Goal: Task Accomplishment & Management: Manage account settings

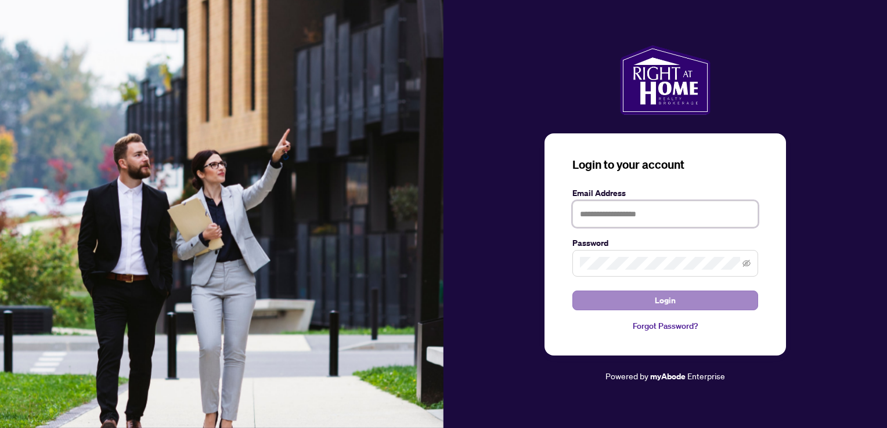
type input "**********"
click at [650, 305] on button "Login" at bounding box center [665, 301] width 186 height 20
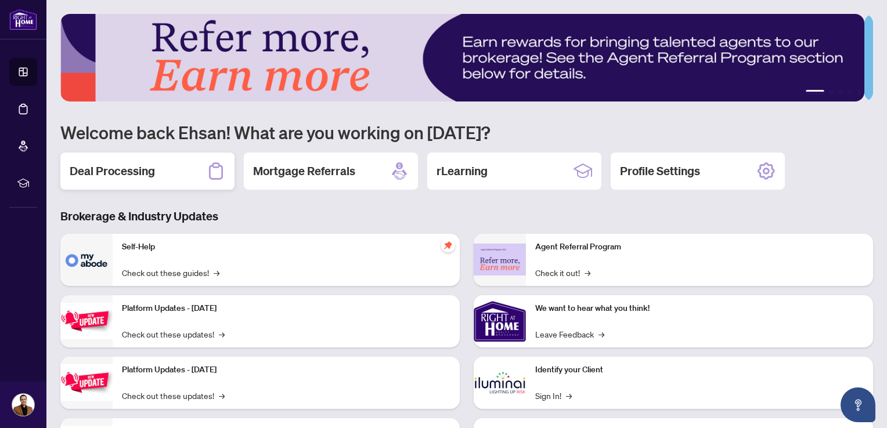
click at [147, 177] on h2 "Deal Processing" at bounding box center [112, 171] width 85 height 16
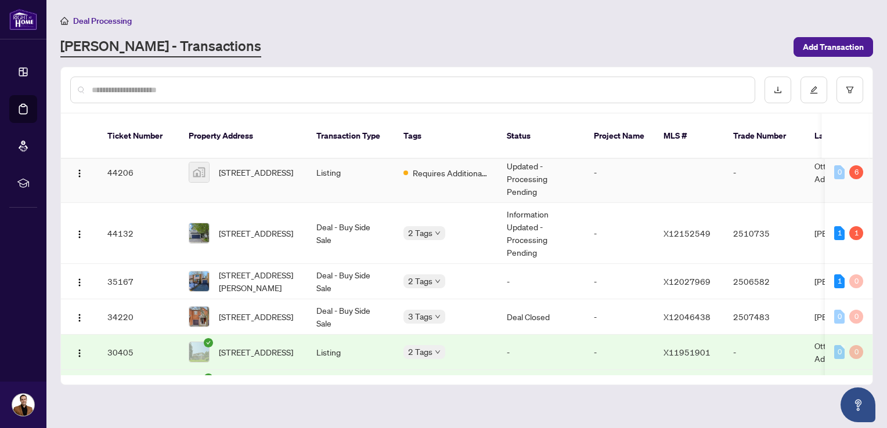
scroll to position [98, 0]
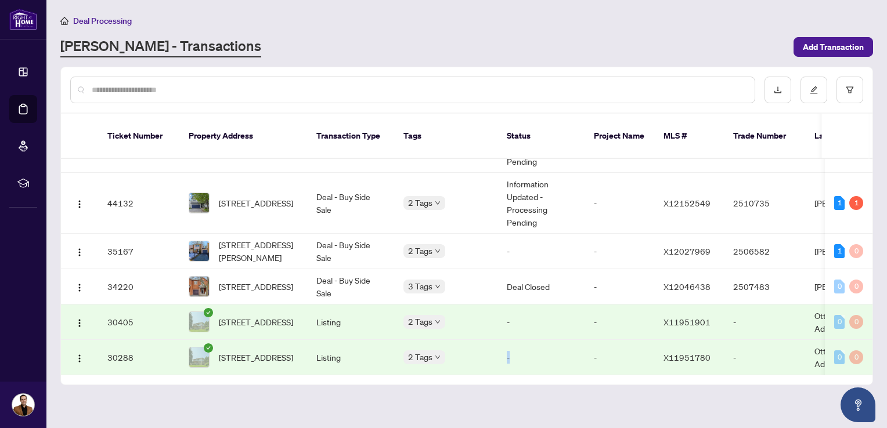
drag, startPoint x: 471, startPoint y: 358, endPoint x: 567, endPoint y: 354, distance: 95.8
click at [564, 355] on tr "30288 [STREET_ADDRESS] Listing 2 Tags - - X11951780 - [GEOGRAPHIC_DATA] Adminis…" at bounding box center [634, 357] width 1146 height 35
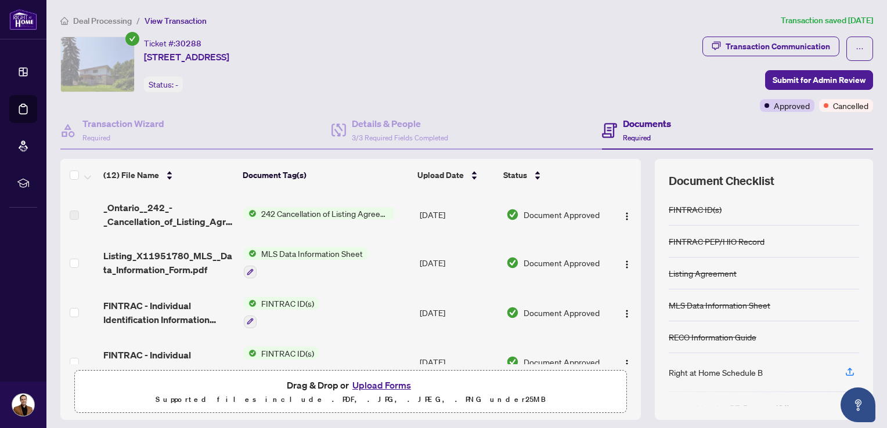
click at [102, 21] on span "Deal Processing" at bounding box center [102, 21] width 59 height 10
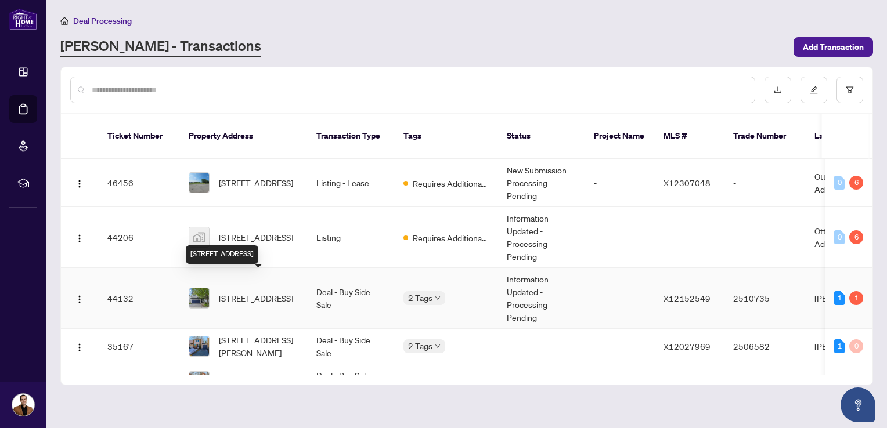
scroll to position [58, 0]
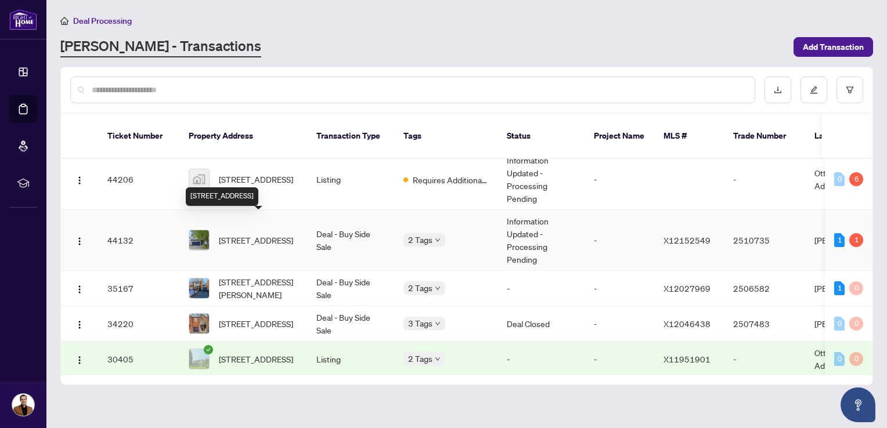
click at [235, 234] on span "[STREET_ADDRESS]" at bounding box center [256, 240] width 74 height 13
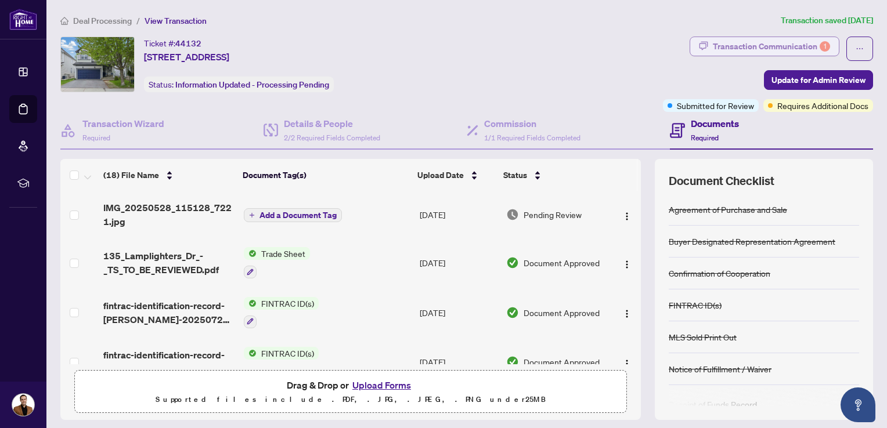
click at [758, 45] on div "Transaction Communication 1" at bounding box center [771, 46] width 117 height 19
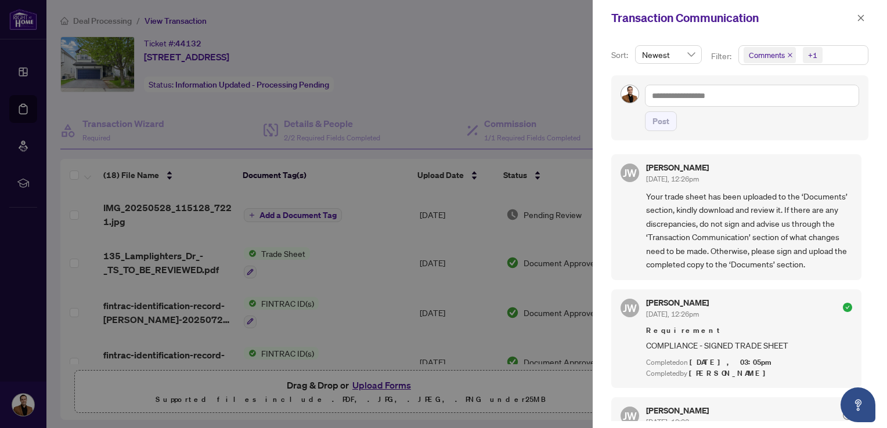
click at [818, 53] on span "+1" at bounding box center [813, 55] width 20 height 16
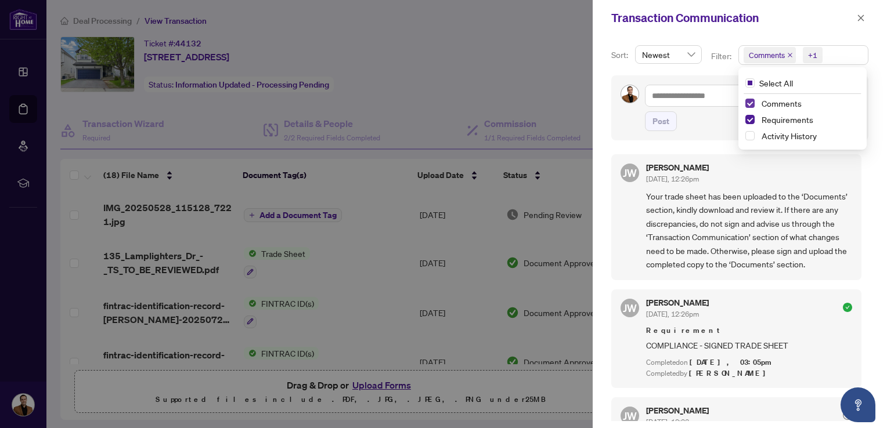
click at [748, 101] on span "Select Comments" at bounding box center [749, 103] width 9 height 9
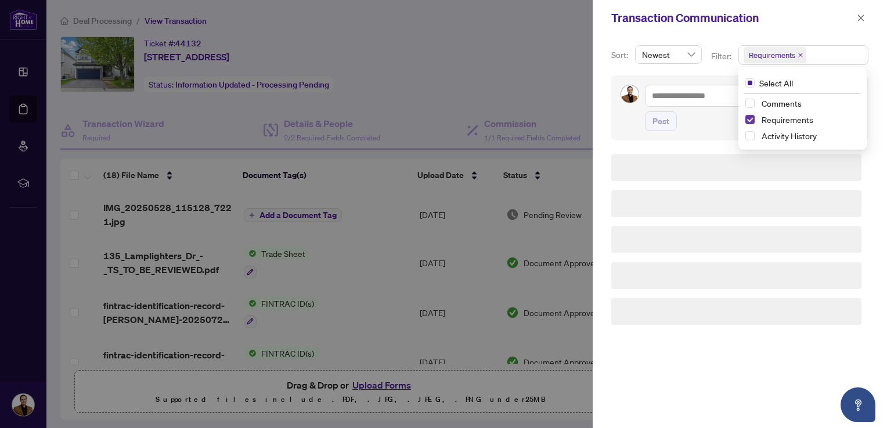
click at [749, 117] on span "Select Requirements" at bounding box center [749, 119] width 9 height 9
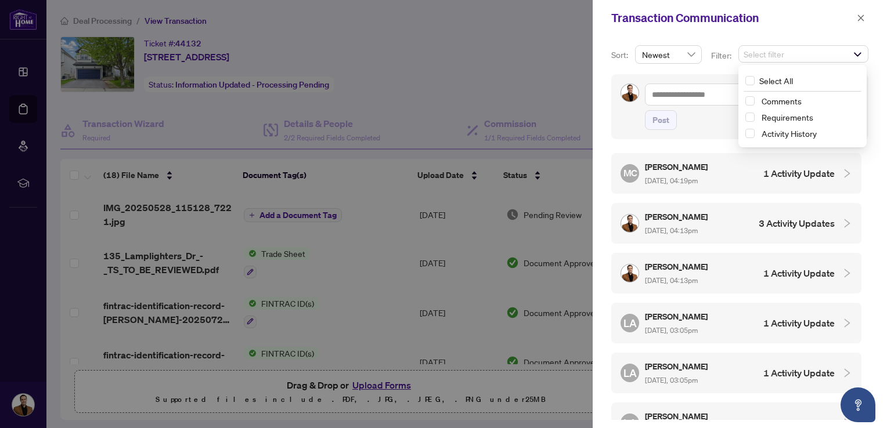
click at [855, 53] on span "Select filter" at bounding box center [803, 54] width 129 height 16
click at [818, 53] on span "Select filter" at bounding box center [803, 54] width 129 height 16
click at [748, 101] on span "Select Comments" at bounding box center [749, 100] width 9 height 9
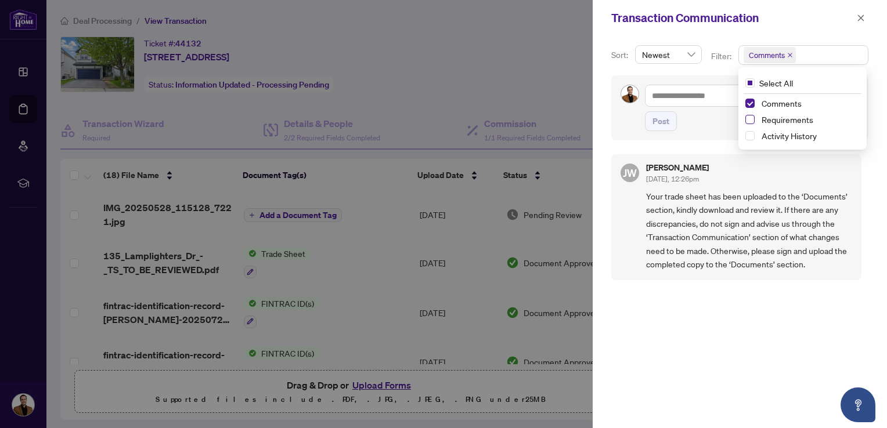
click at [747, 121] on span "Select Requirements" at bounding box center [749, 119] width 9 height 9
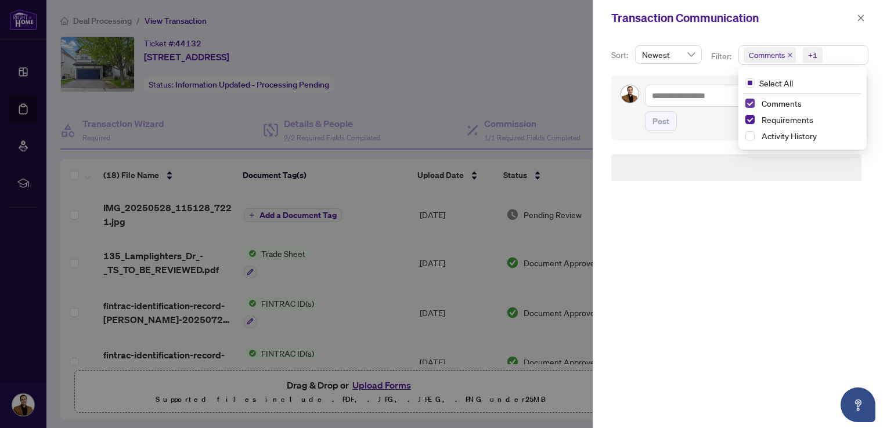
click at [749, 102] on span "Select Comments" at bounding box center [749, 103] width 9 height 9
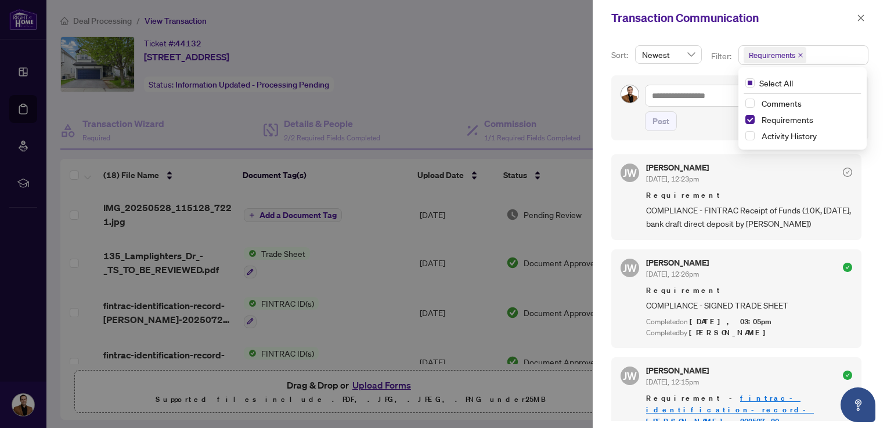
click at [457, 73] on div at bounding box center [443, 214] width 887 height 428
click at [859, 16] on icon "close" at bounding box center [861, 18] width 6 height 6
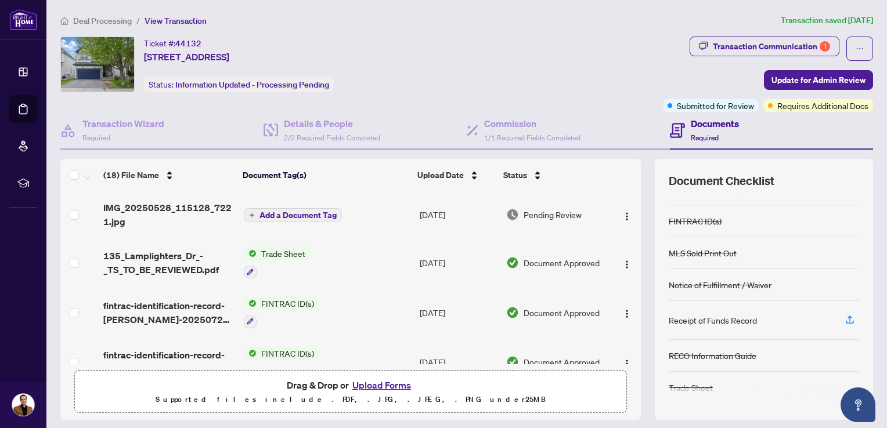
click at [91, 19] on span "Deal Processing" at bounding box center [102, 21] width 59 height 10
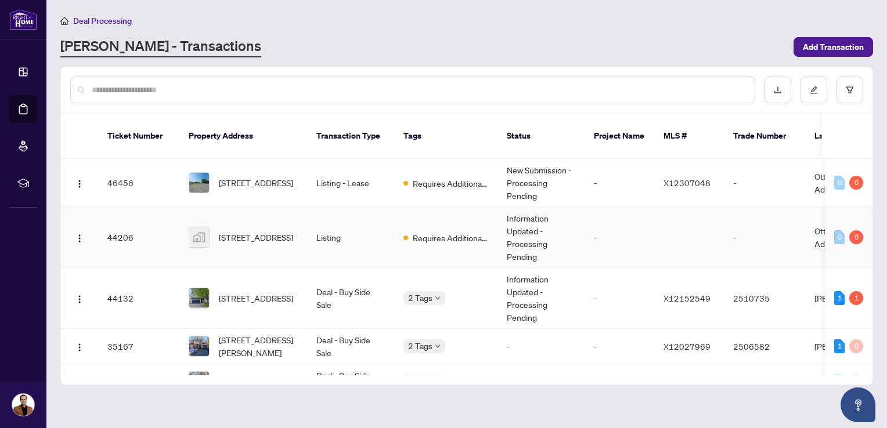
click at [226, 231] on span "[STREET_ADDRESS]" at bounding box center [256, 237] width 74 height 13
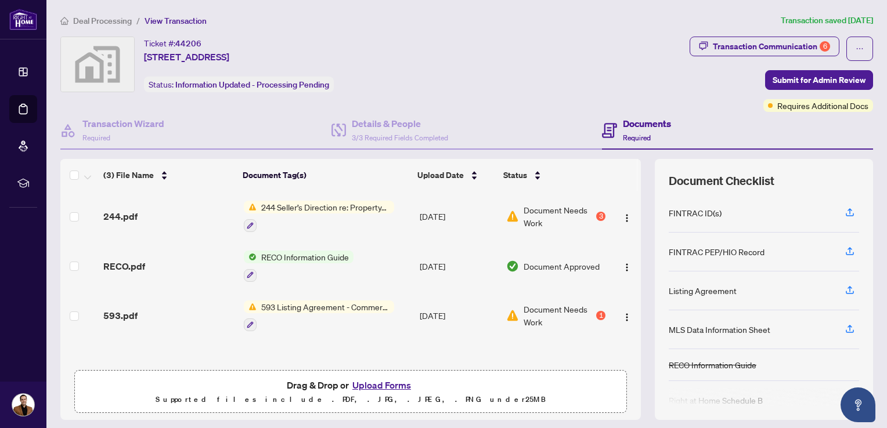
click at [295, 206] on span "244 Seller’s Direction re: Property/Offers" at bounding box center [326, 207] width 138 height 13
click at [547, 208] on span "Document Needs Work" at bounding box center [559, 217] width 70 height 26
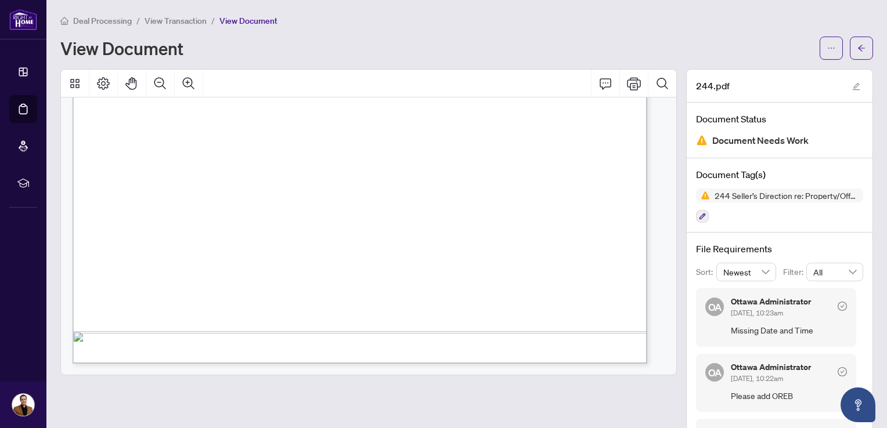
scroll to position [497, 0]
click at [857, 53] on button "button" at bounding box center [861, 48] width 23 height 23
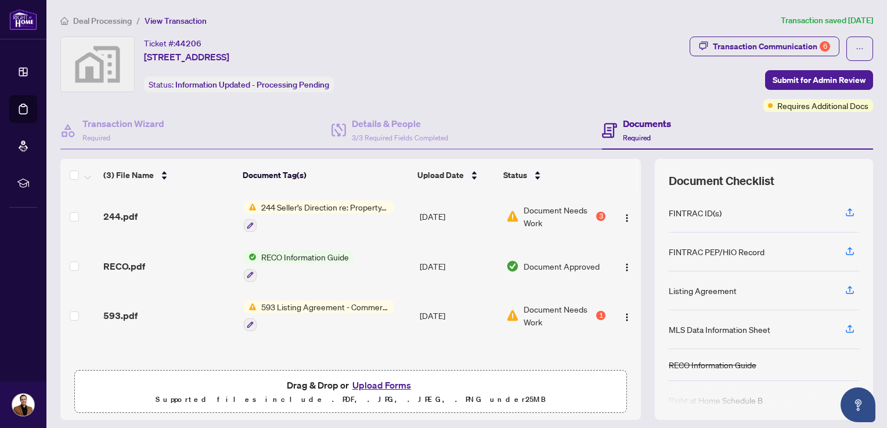
click at [536, 308] on span "Document Needs Work" at bounding box center [559, 316] width 70 height 26
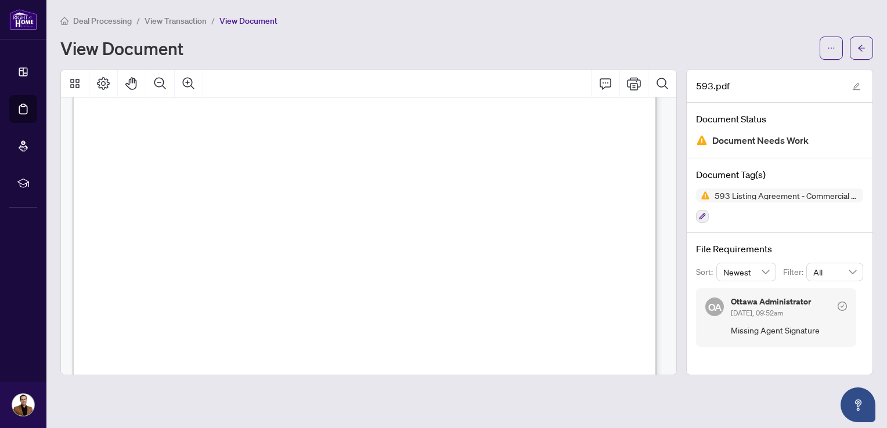
scroll to position [3202, 0]
click at [827, 44] on button "button" at bounding box center [831, 48] width 23 height 23
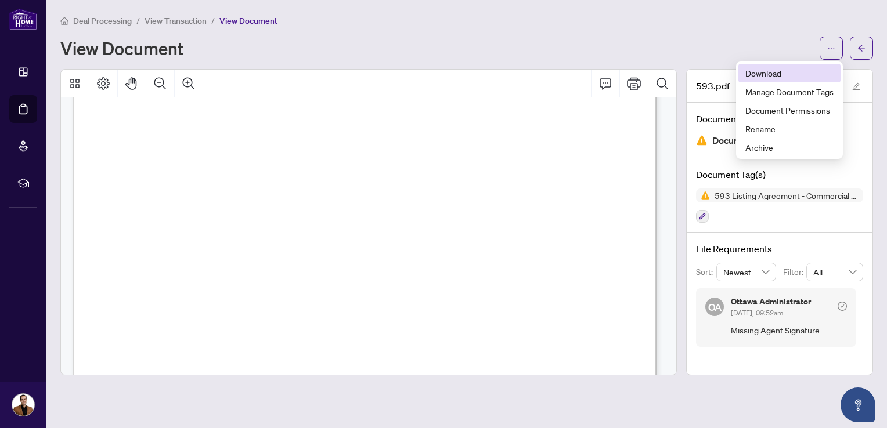
click at [767, 69] on span "Download" at bounding box center [789, 73] width 88 height 13
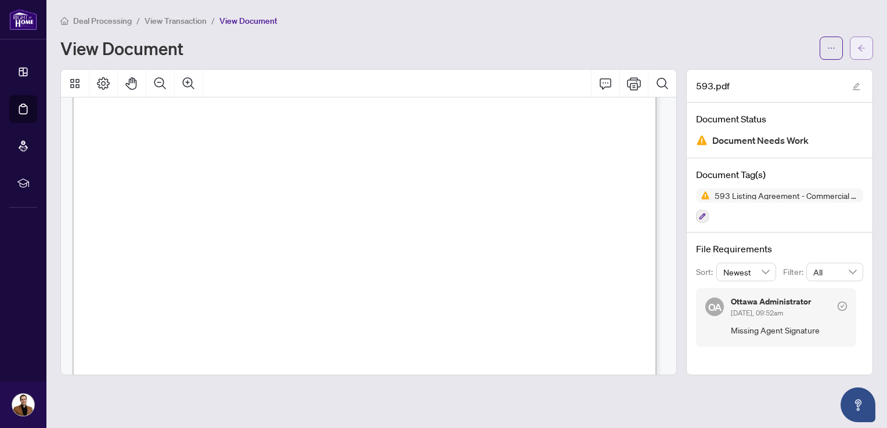
click at [867, 48] on button "button" at bounding box center [861, 48] width 23 height 23
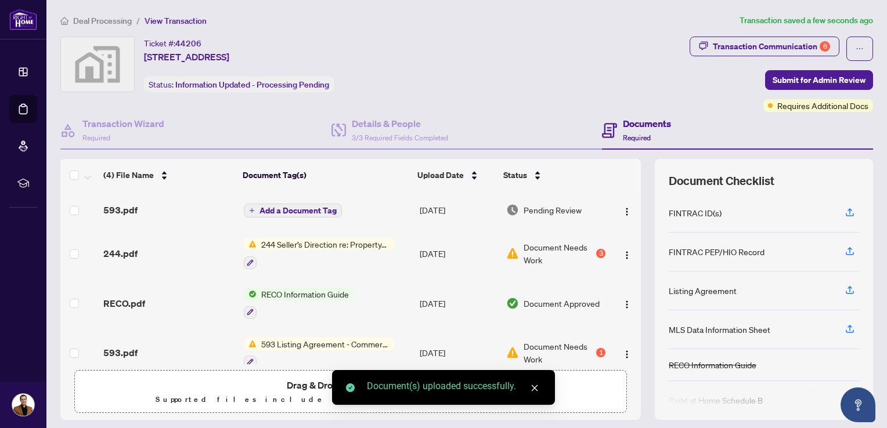
click at [533, 390] on icon "close" at bounding box center [535, 388] width 6 height 6
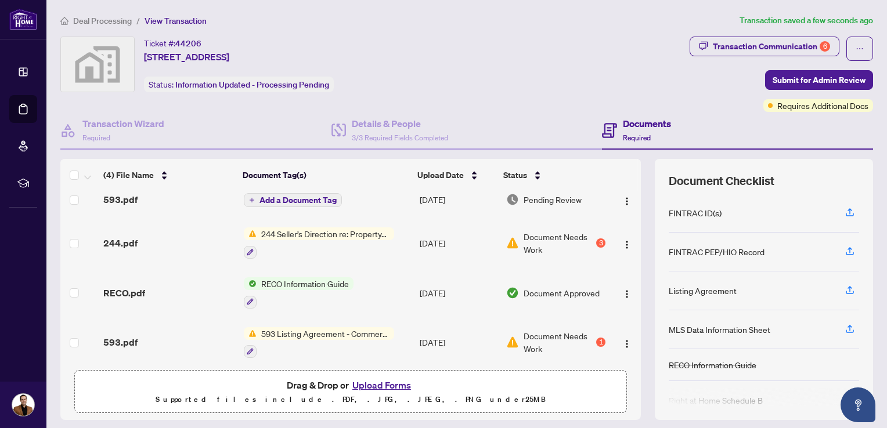
scroll to position [14, 0]
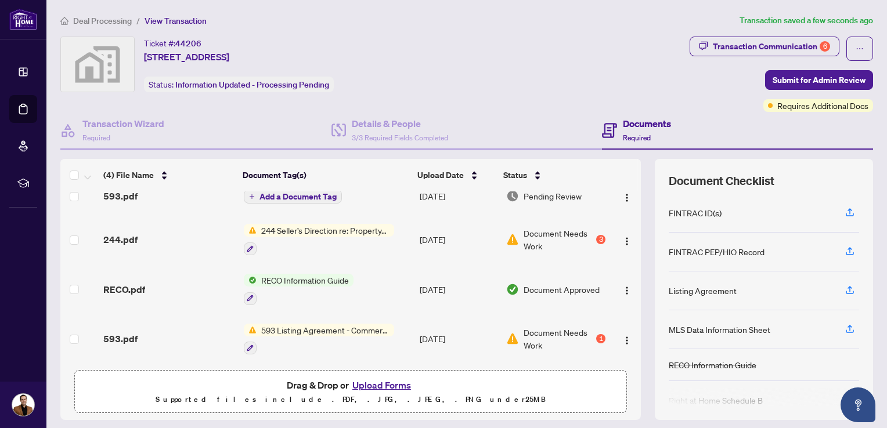
click at [529, 233] on span "Document Needs Work" at bounding box center [559, 240] width 70 height 26
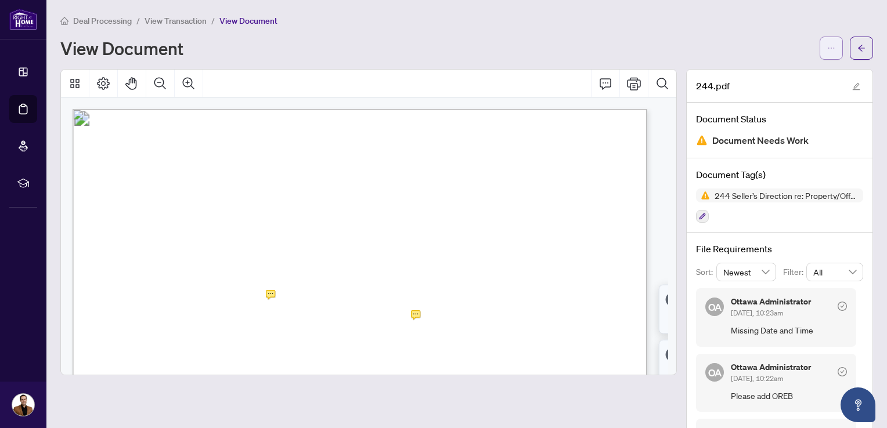
click at [827, 47] on button "button" at bounding box center [831, 48] width 23 height 23
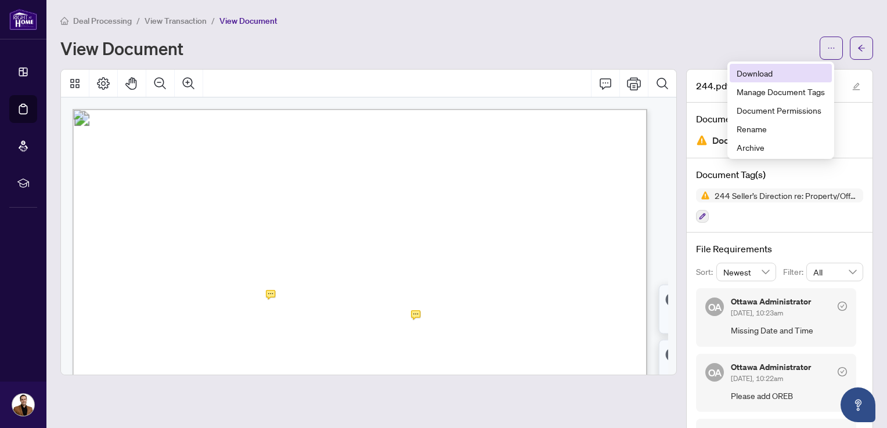
click at [771, 75] on span "Download" at bounding box center [781, 73] width 88 height 13
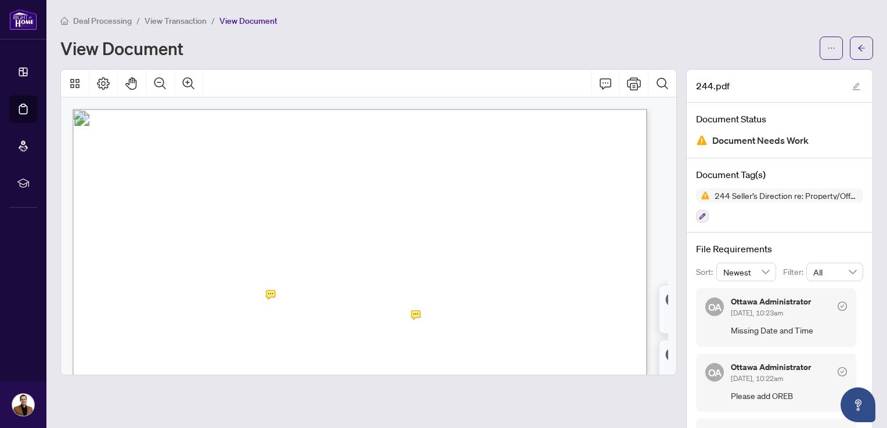
click at [106, 17] on span "Deal Processing" at bounding box center [102, 21] width 59 height 10
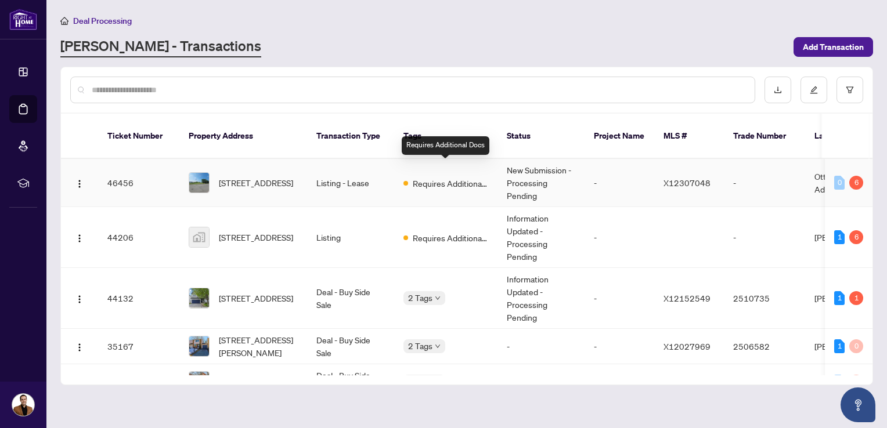
click at [426, 177] on span "Requires Additional Docs" at bounding box center [450, 183] width 75 height 13
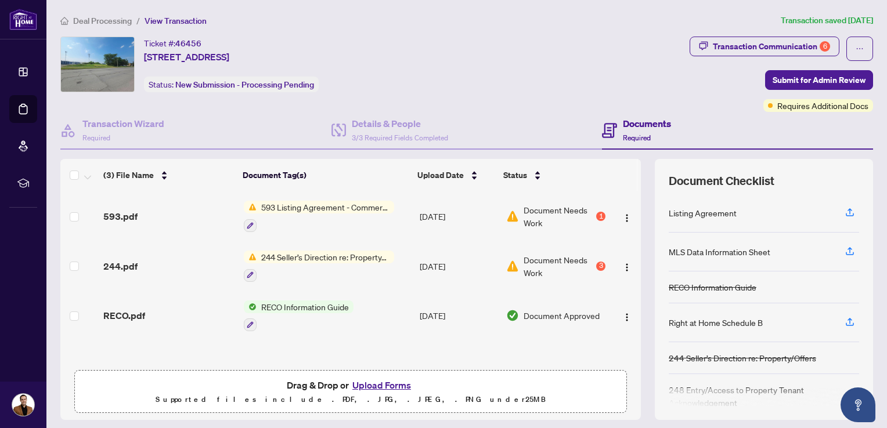
click at [83, 20] on span "Deal Processing" at bounding box center [102, 21] width 59 height 10
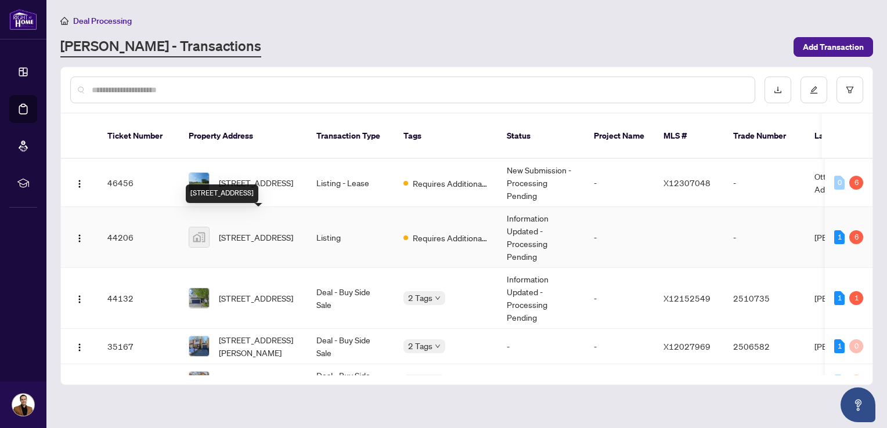
click at [255, 231] on span "[STREET_ADDRESS]" at bounding box center [256, 237] width 74 height 13
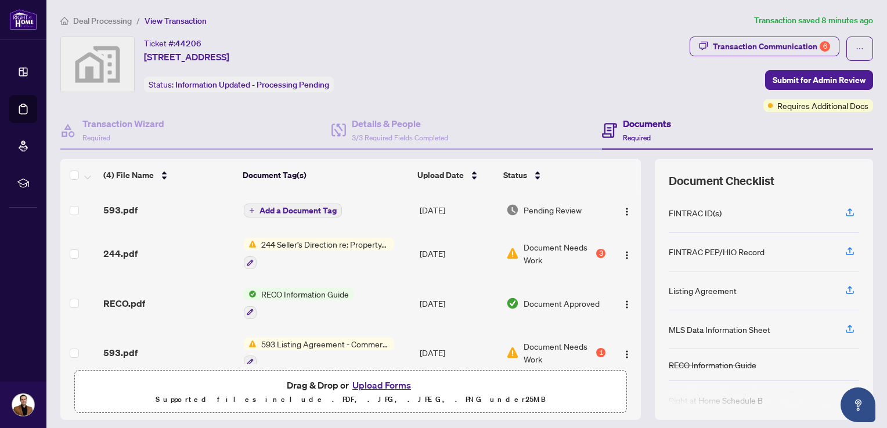
click at [110, 24] on span "Deal Processing" at bounding box center [102, 21] width 59 height 10
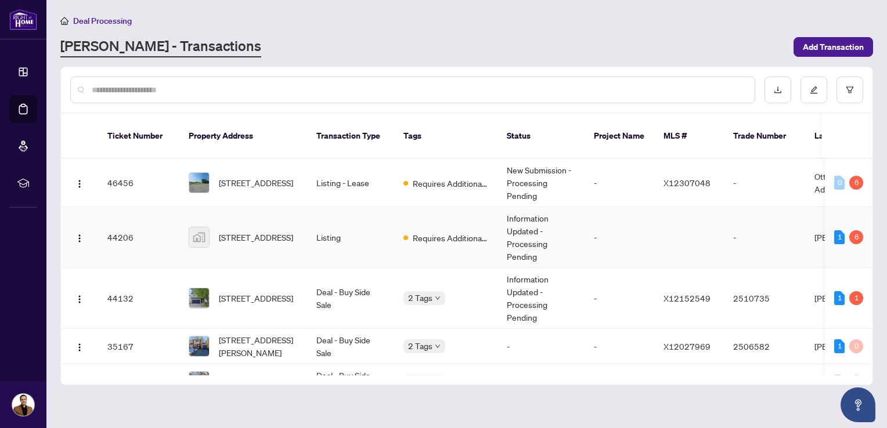
click at [237, 231] on span "[STREET_ADDRESS]" at bounding box center [256, 237] width 74 height 13
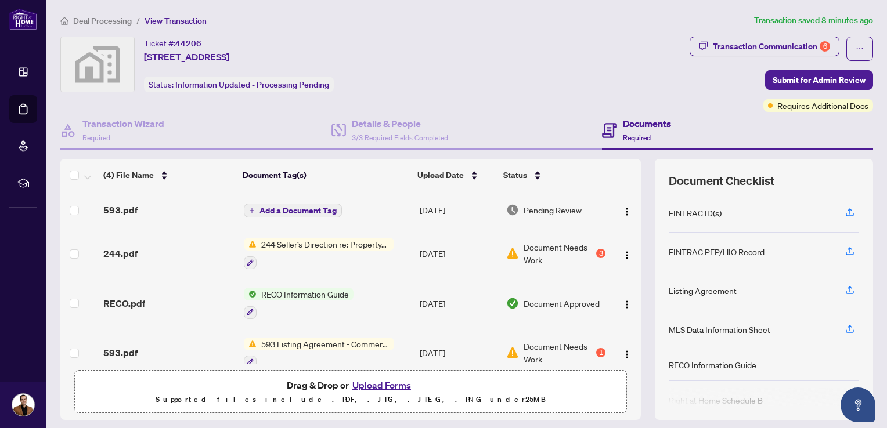
click at [275, 246] on span "244 Seller’s Direction re: Property/Offers" at bounding box center [326, 244] width 138 height 13
click at [539, 244] on span "Document Needs Work" at bounding box center [559, 254] width 70 height 26
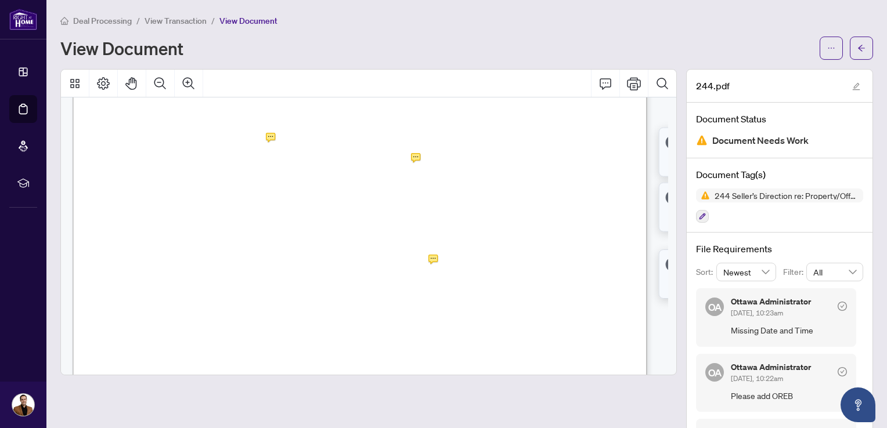
scroll to position [174, 0]
click at [182, 20] on span "View Transaction" at bounding box center [176, 21] width 62 height 10
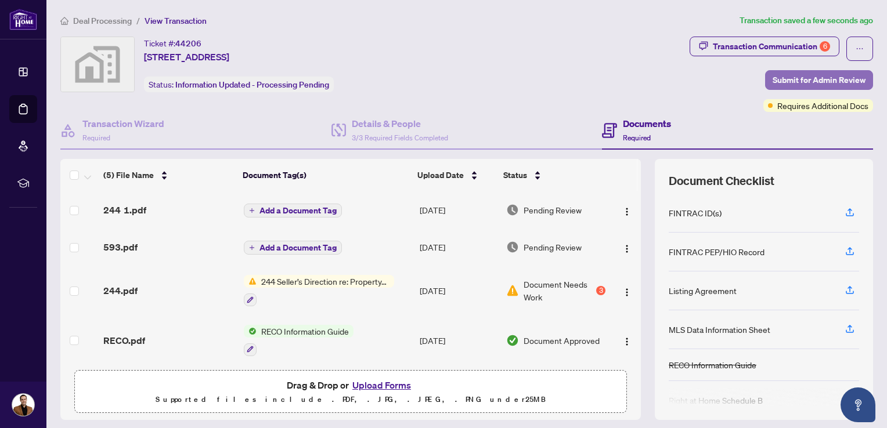
click at [826, 78] on span "Submit for Admin Review" at bounding box center [819, 80] width 93 height 19
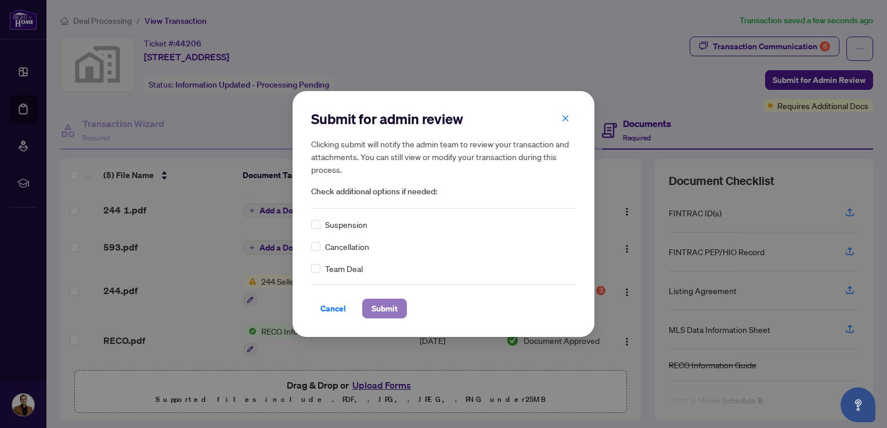
click at [394, 310] on span "Submit" at bounding box center [385, 309] width 26 height 19
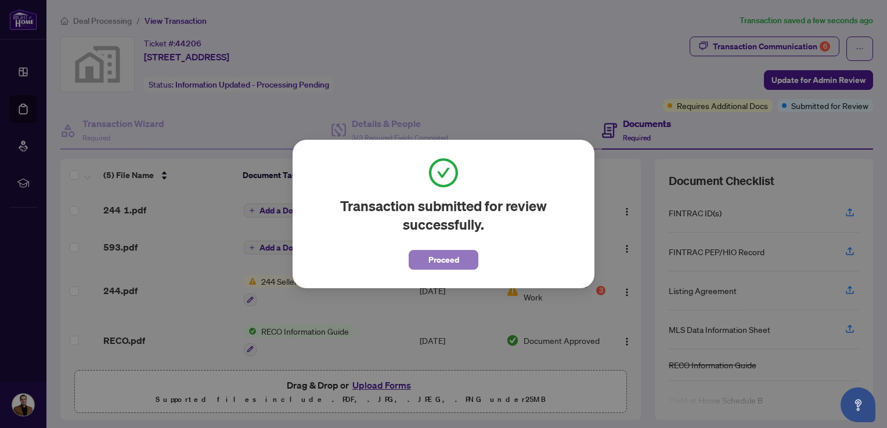
click at [464, 268] on button "Proceed" at bounding box center [444, 260] width 70 height 20
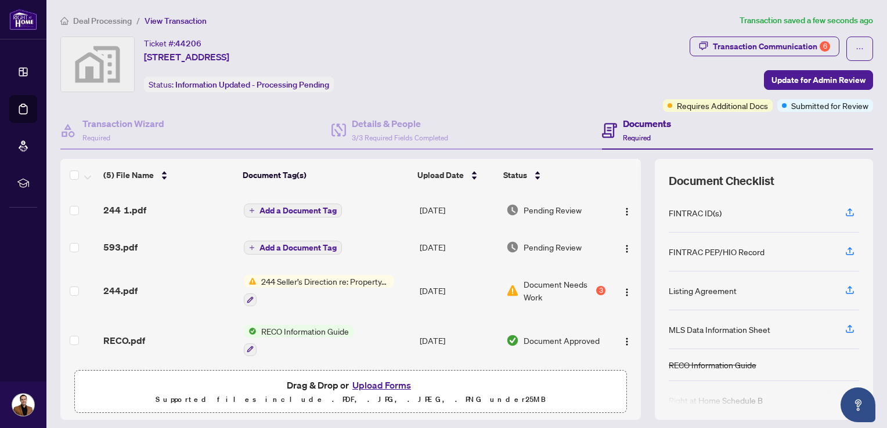
click at [120, 21] on span "Deal Processing" at bounding box center [102, 21] width 59 height 10
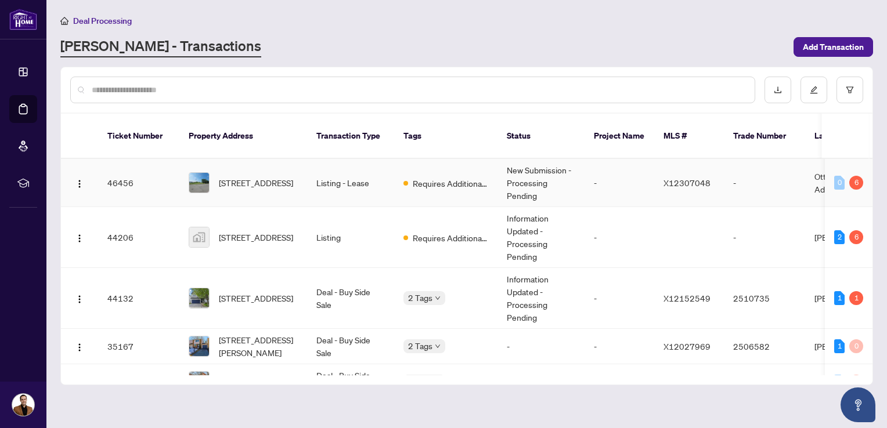
click at [337, 160] on td "Listing - Lease" at bounding box center [350, 183] width 87 height 48
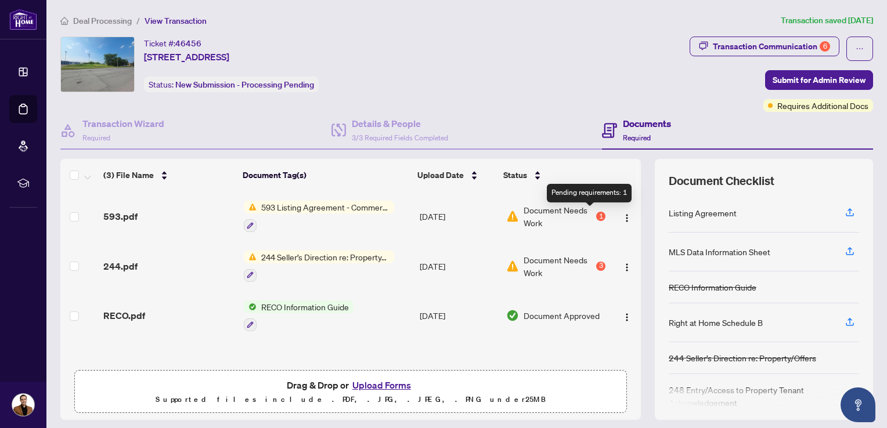
click at [596, 214] on div "1" at bounding box center [600, 216] width 9 height 9
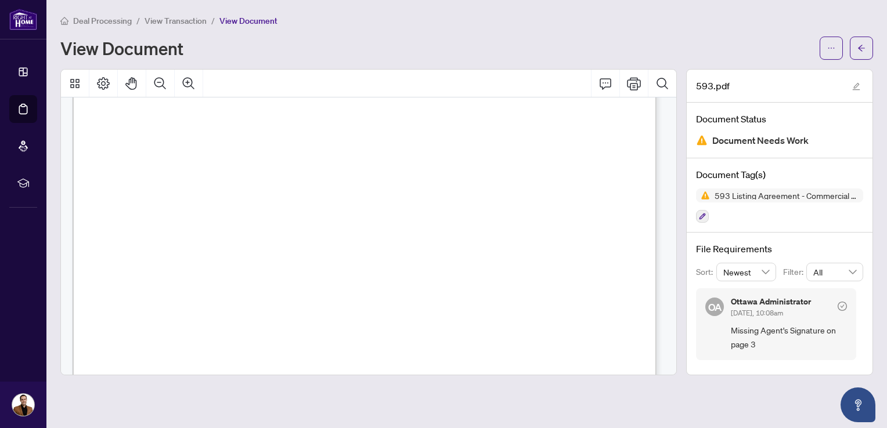
scroll to position [3608, 0]
click at [106, 16] on span "Deal Processing" at bounding box center [102, 21] width 59 height 10
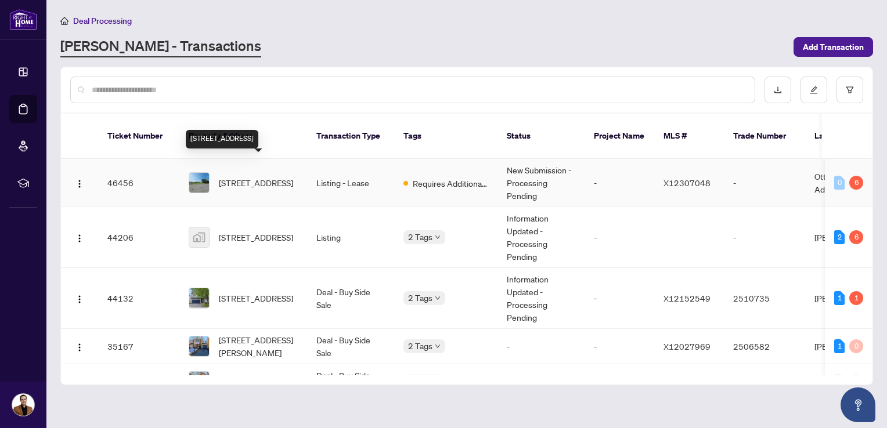
click at [258, 176] on span "[STREET_ADDRESS]" at bounding box center [256, 182] width 74 height 13
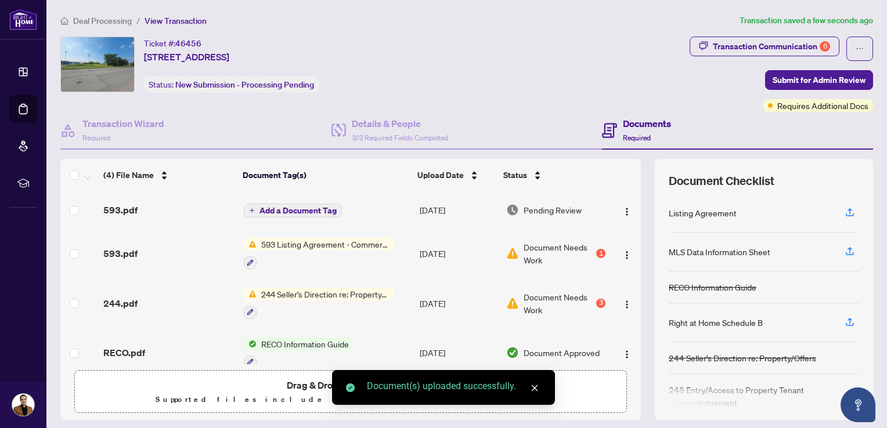
click at [310, 289] on span "244 Seller’s Direction re: Property/Offers" at bounding box center [326, 294] width 138 height 13
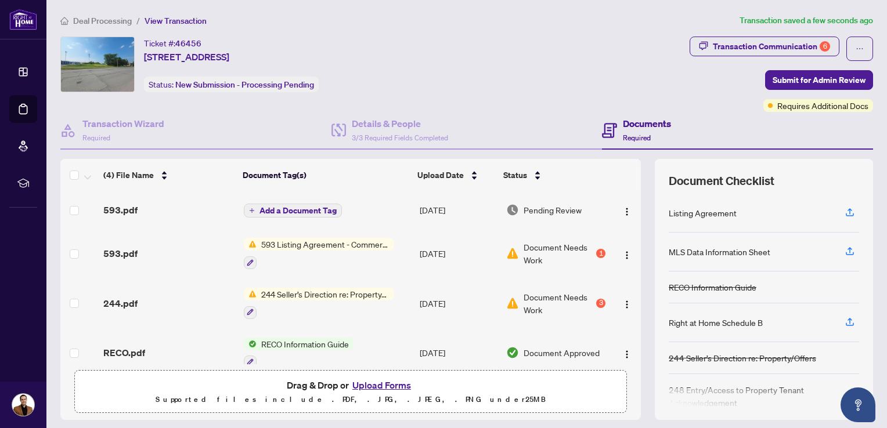
click at [532, 287] on td "Document Needs Work 3" at bounding box center [556, 304] width 109 height 50
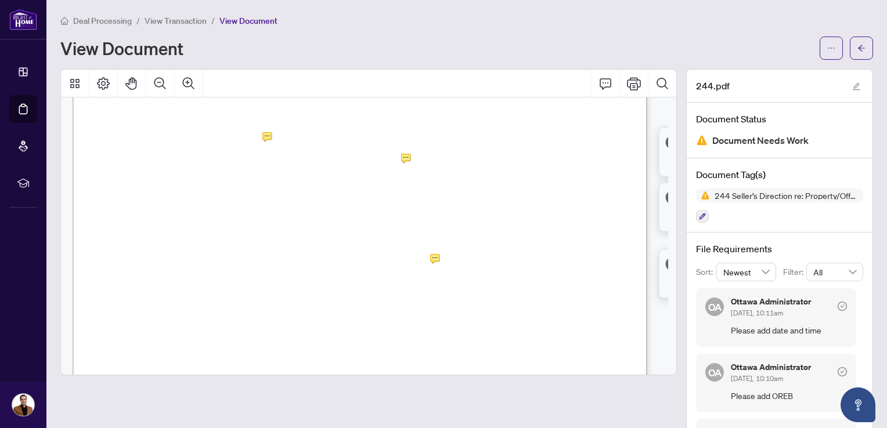
scroll to position [174, 0]
drag, startPoint x: 824, startPoint y: 48, endPoint x: 819, endPoint y: 51, distance: 6.5
click at [828, 48] on icon "ellipsis" at bounding box center [831, 48] width 6 height 1
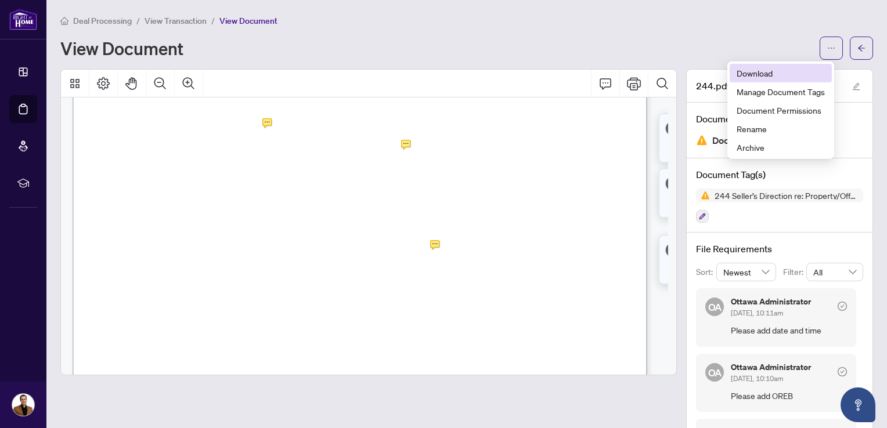
click at [787, 73] on span "Download" at bounding box center [781, 73] width 88 height 13
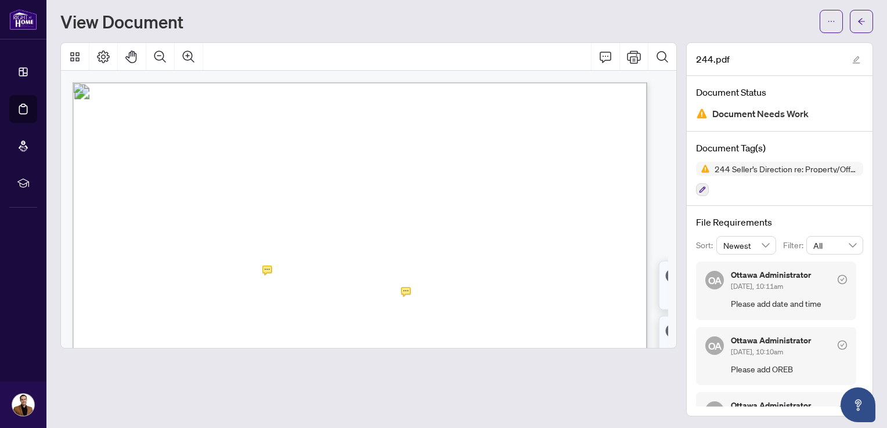
scroll to position [0, 0]
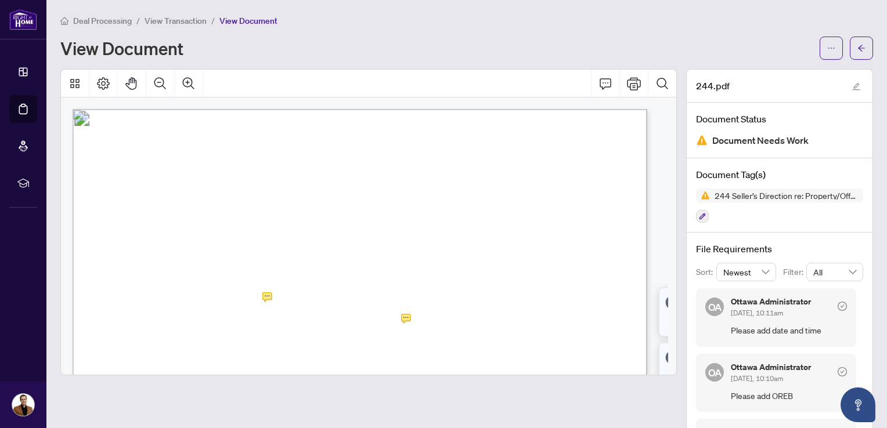
click at [158, 19] on span "View Transaction" at bounding box center [176, 21] width 62 height 10
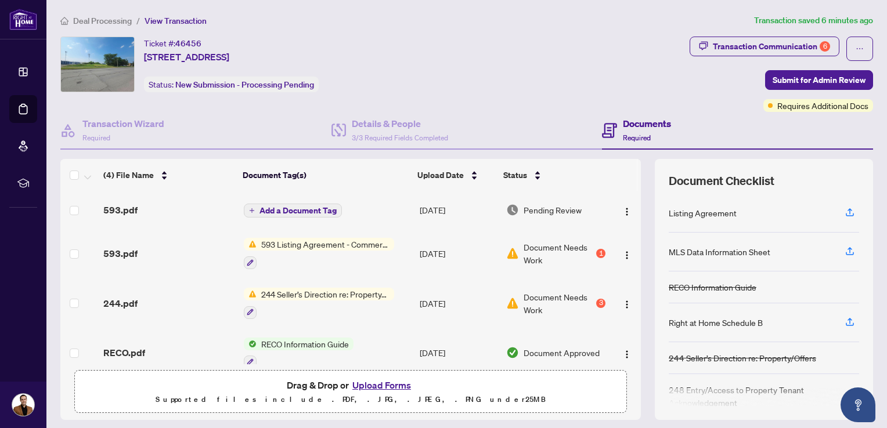
click at [90, 20] on span "Deal Processing" at bounding box center [102, 21] width 59 height 10
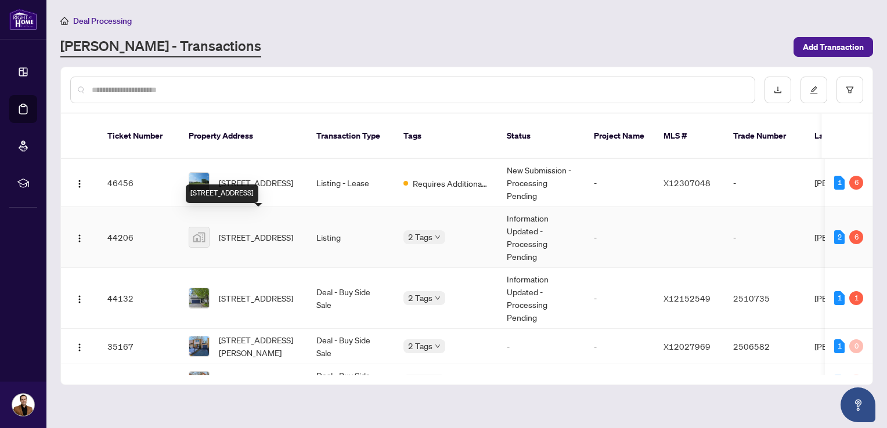
click at [248, 231] on span "[STREET_ADDRESS]" at bounding box center [256, 237] width 74 height 13
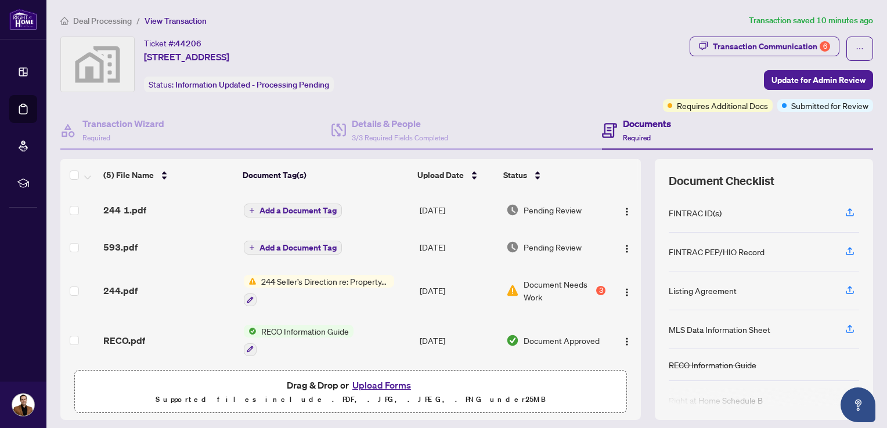
click at [103, 14] on li "Deal Processing" at bounding box center [95, 20] width 71 height 13
click at [102, 21] on span "Deal Processing" at bounding box center [102, 21] width 59 height 10
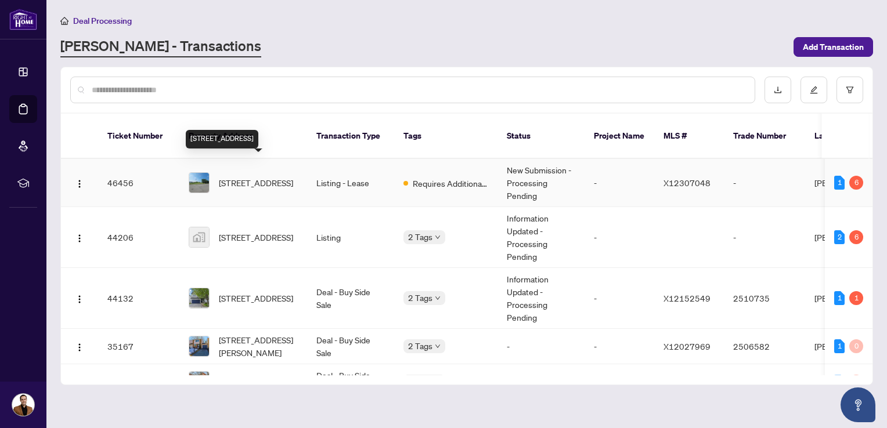
click at [244, 176] on span "[STREET_ADDRESS]" at bounding box center [256, 182] width 74 height 13
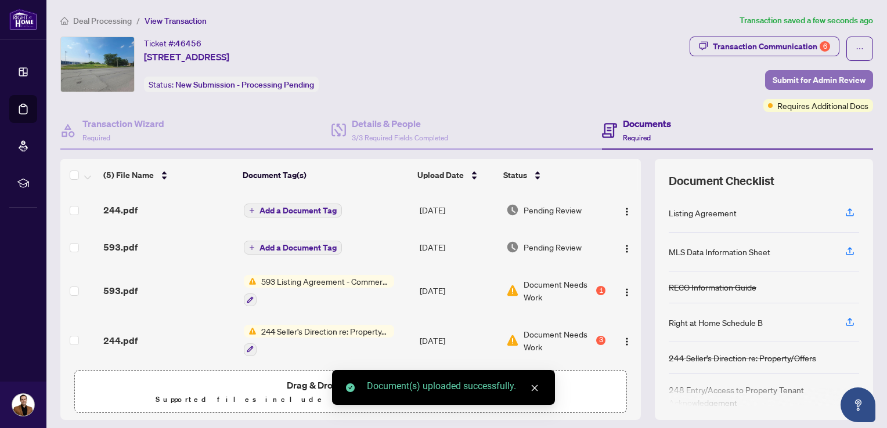
click at [815, 75] on span "Submit for Admin Review" at bounding box center [819, 80] width 93 height 19
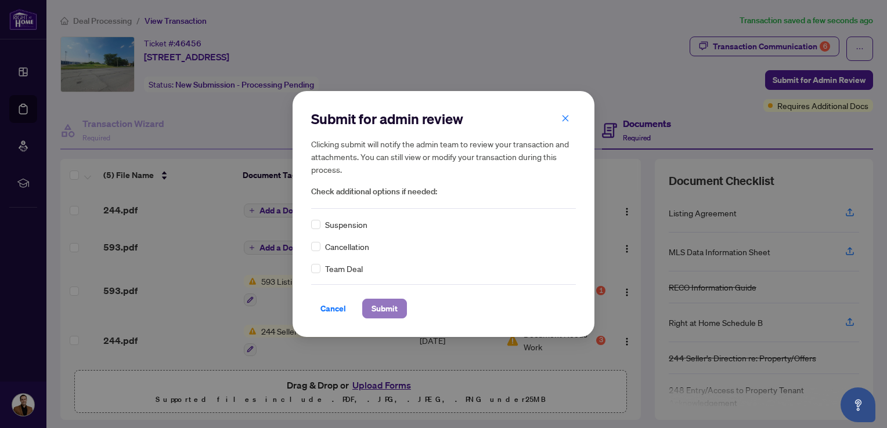
click at [376, 311] on span "Submit" at bounding box center [385, 309] width 26 height 19
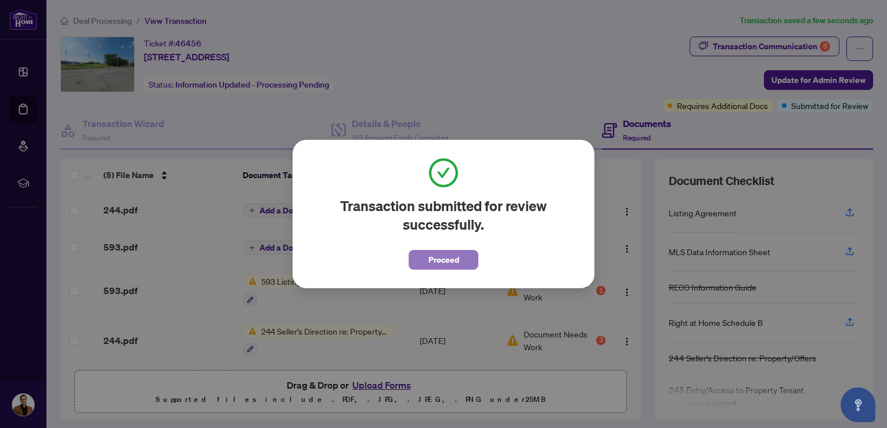
click at [441, 262] on span "Proceed" at bounding box center [443, 260] width 31 height 19
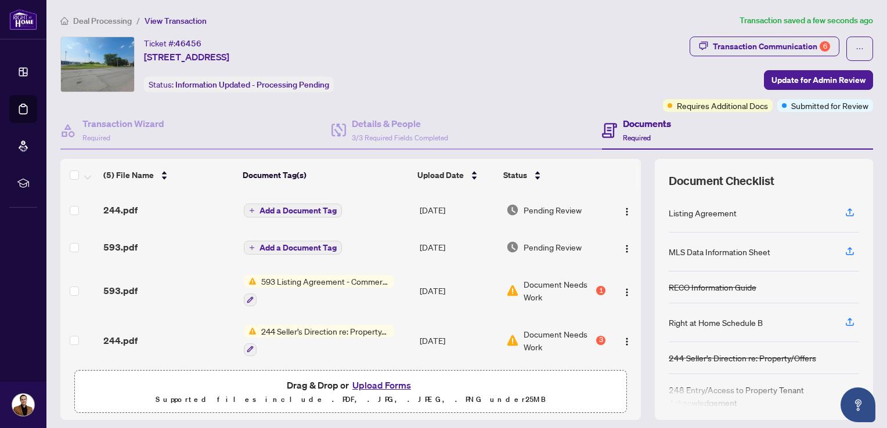
click at [81, 19] on span "Deal Processing" at bounding box center [102, 21] width 59 height 10
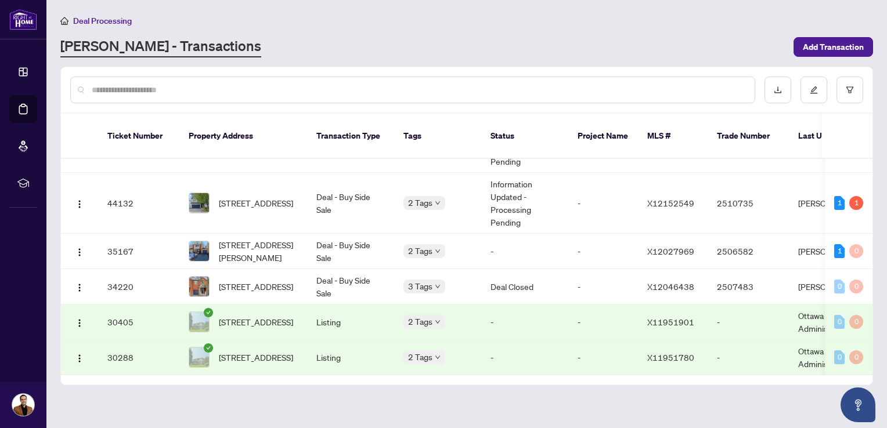
click at [248, 316] on span "[STREET_ADDRESS]" at bounding box center [256, 322] width 74 height 13
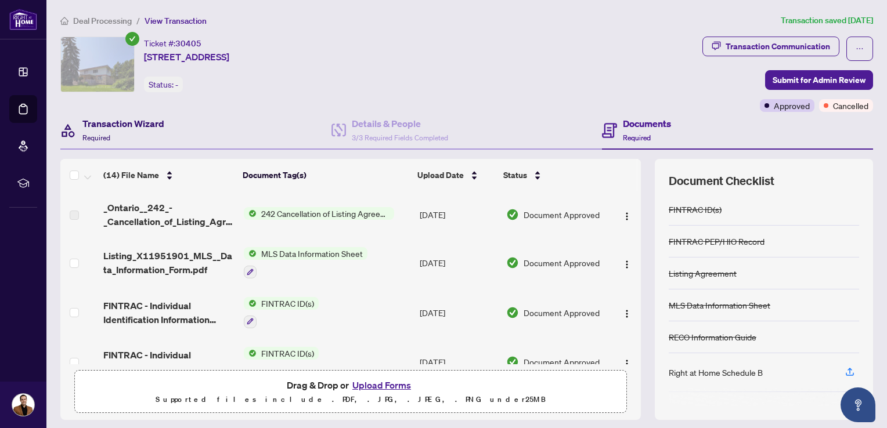
click at [156, 138] on div "Transaction Wizard Required" at bounding box center [123, 130] width 82 height 27
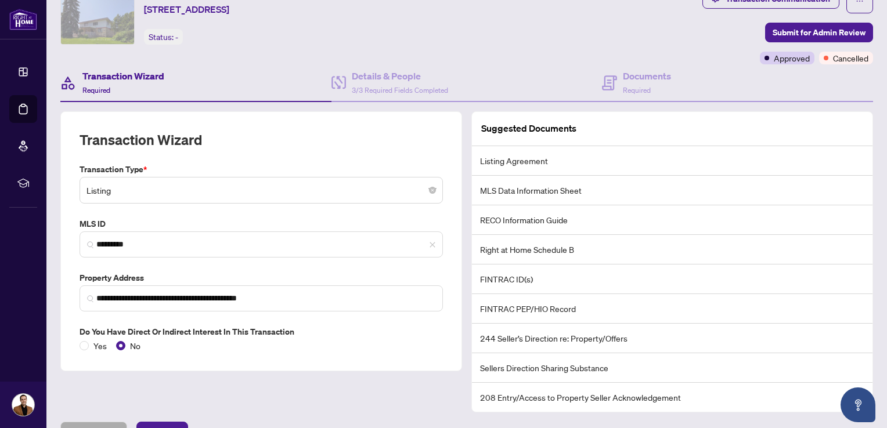
scroll to position [111, 0]
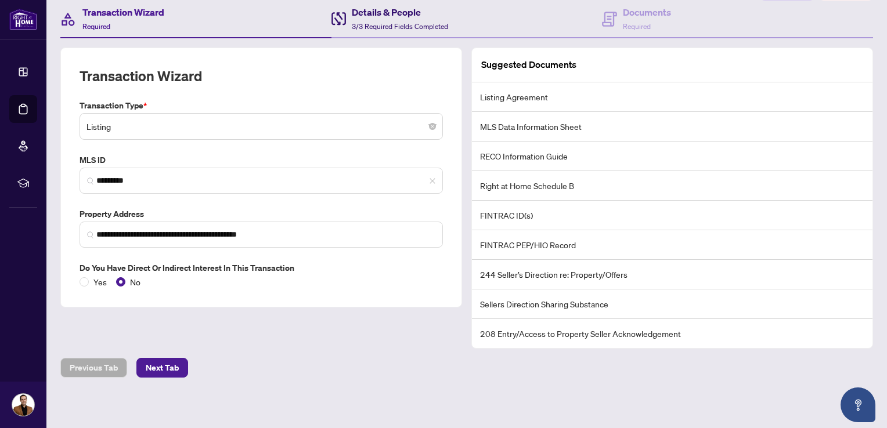
click at [352, 22] on span "3/3 Required Fields Completed" at bounding box center [400, 26] width 96 height 9
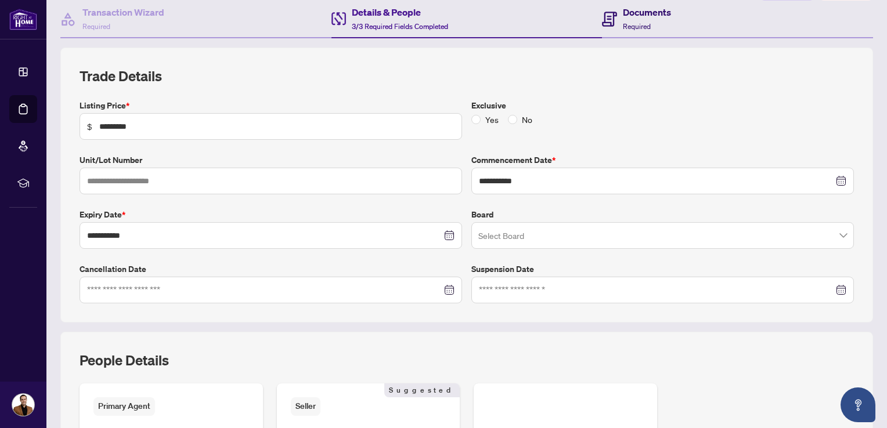
click at [643, 19] on div "Documents Required" at bounding box center [647, 18] width 48 height 27
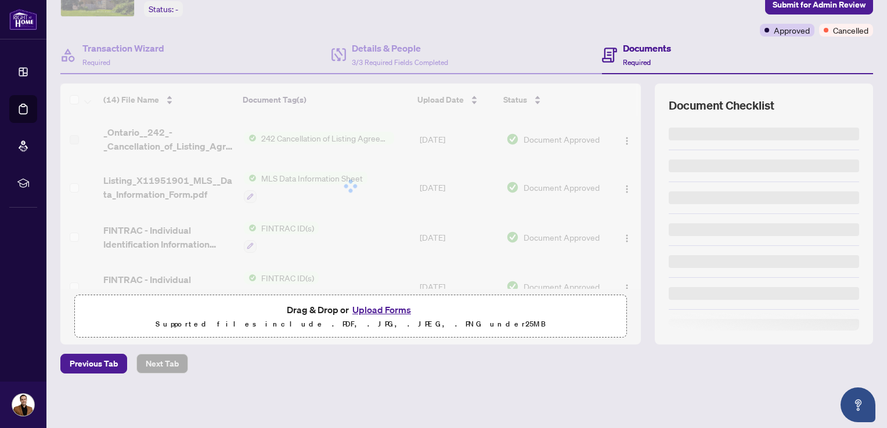
scroll to position [73, 0]
